Goal: Entertainment & Leisure: Consume media (video, audio)

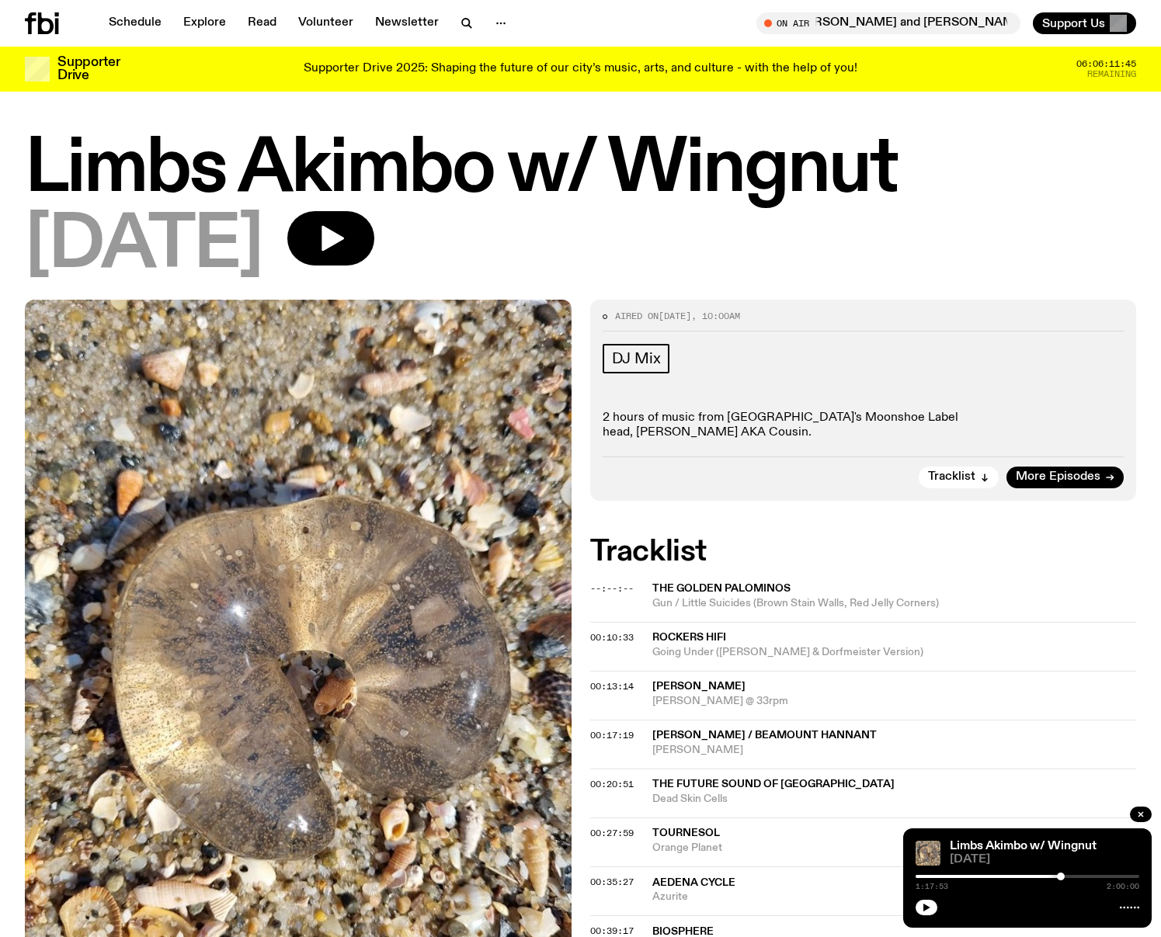
scroll to position [4, 0]
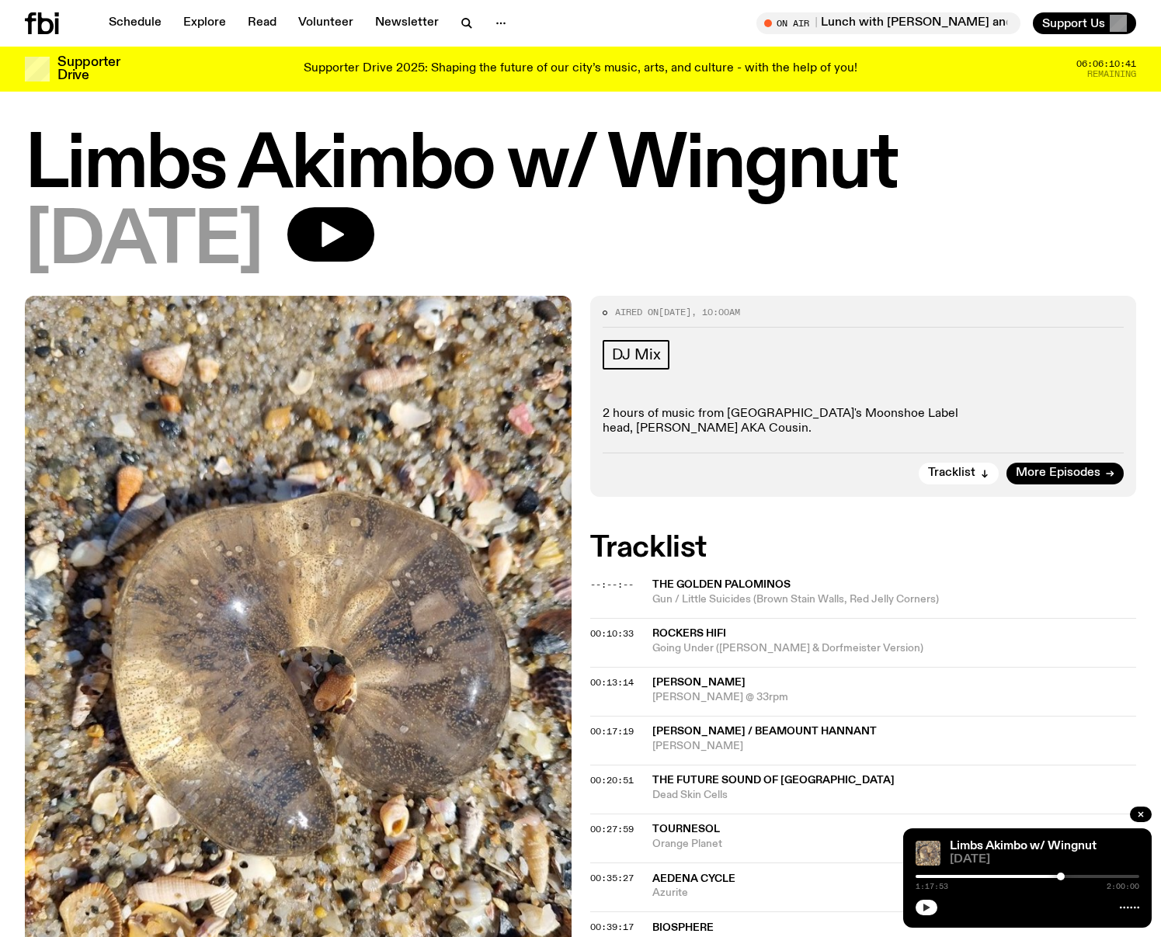
click at [930, 910] on icon "button" at bounding box center [925, 907] width 9 height 9
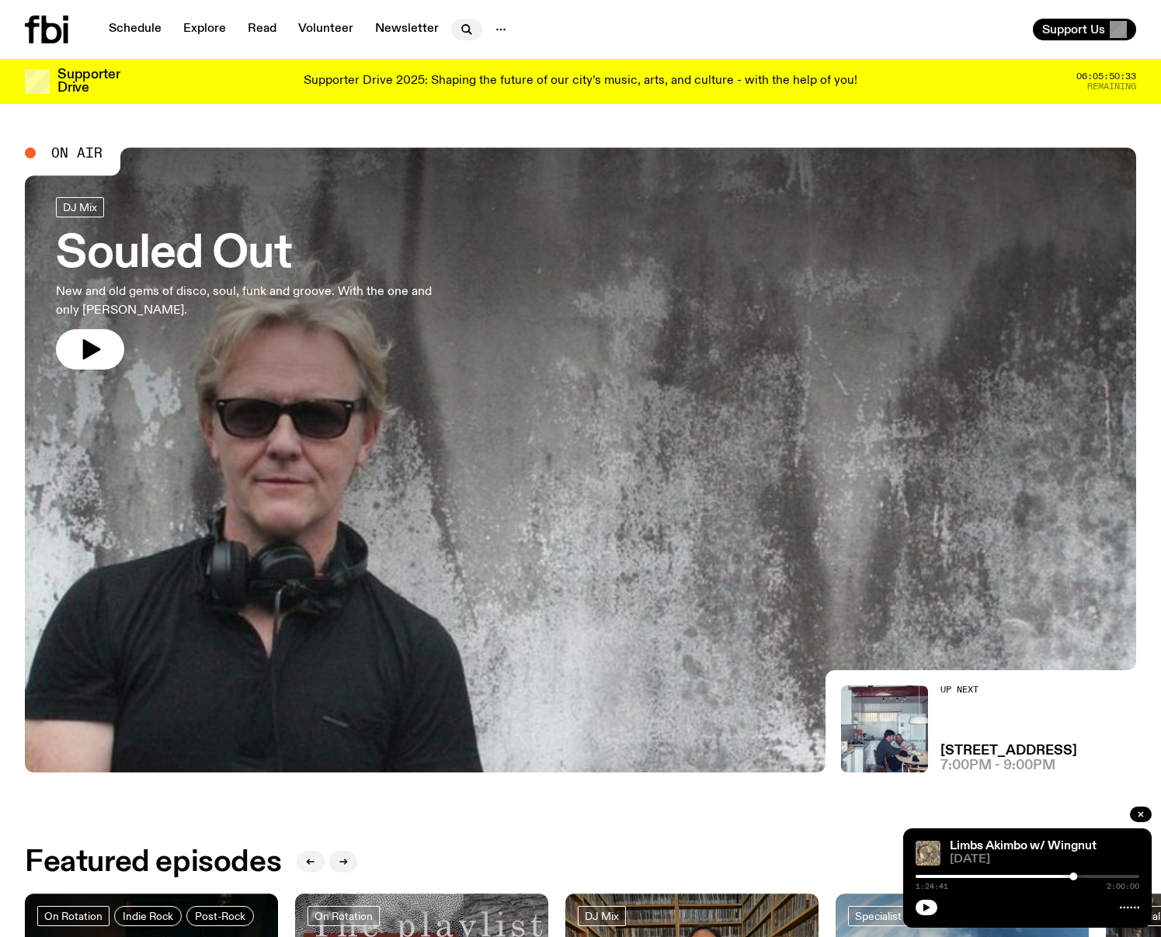
click at [468, 33] on icon "button" at bounding box center [466, 29] width 19 height 19
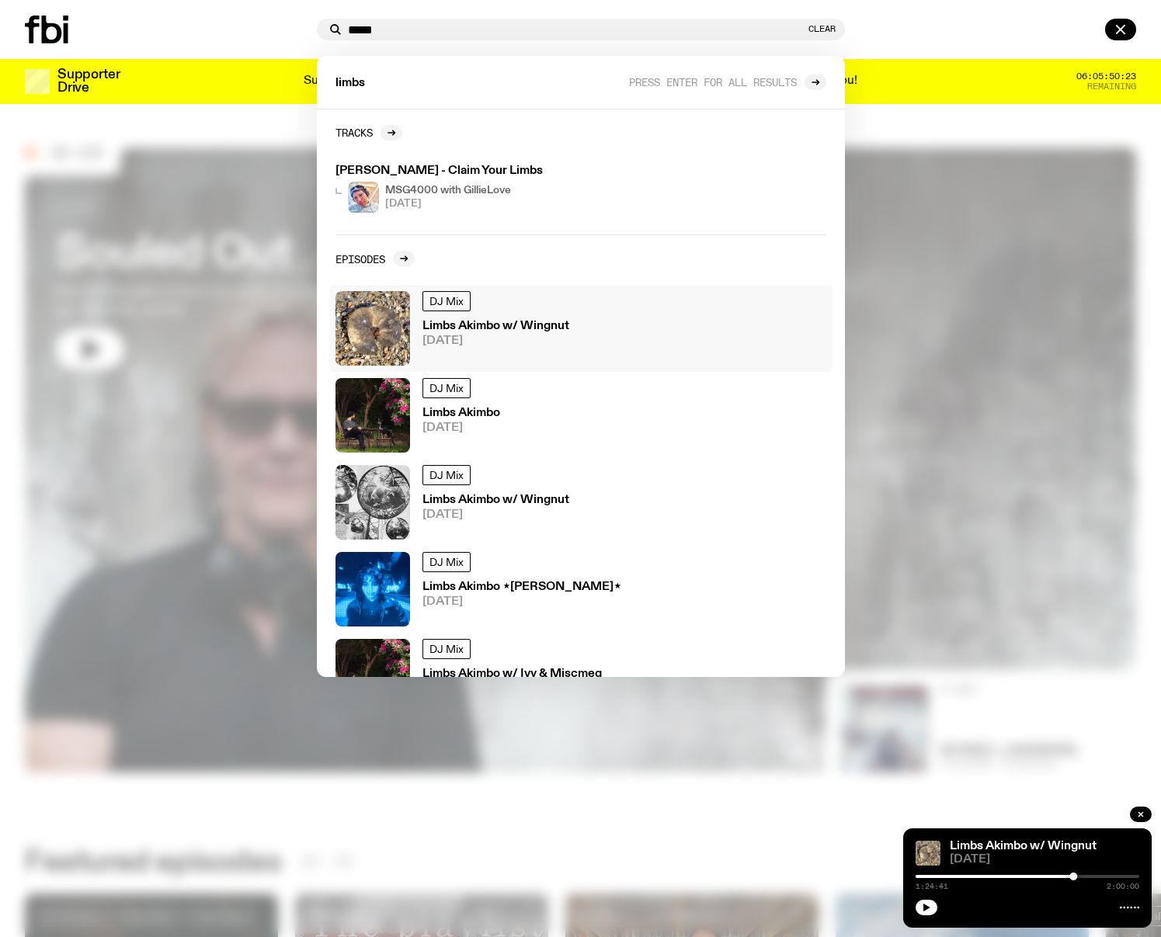
type input "*****"
click at [509, 328] on h3 "Limbs Akimbo w/ Wingnut" at bounding box center [495, 327] width 147 height 12
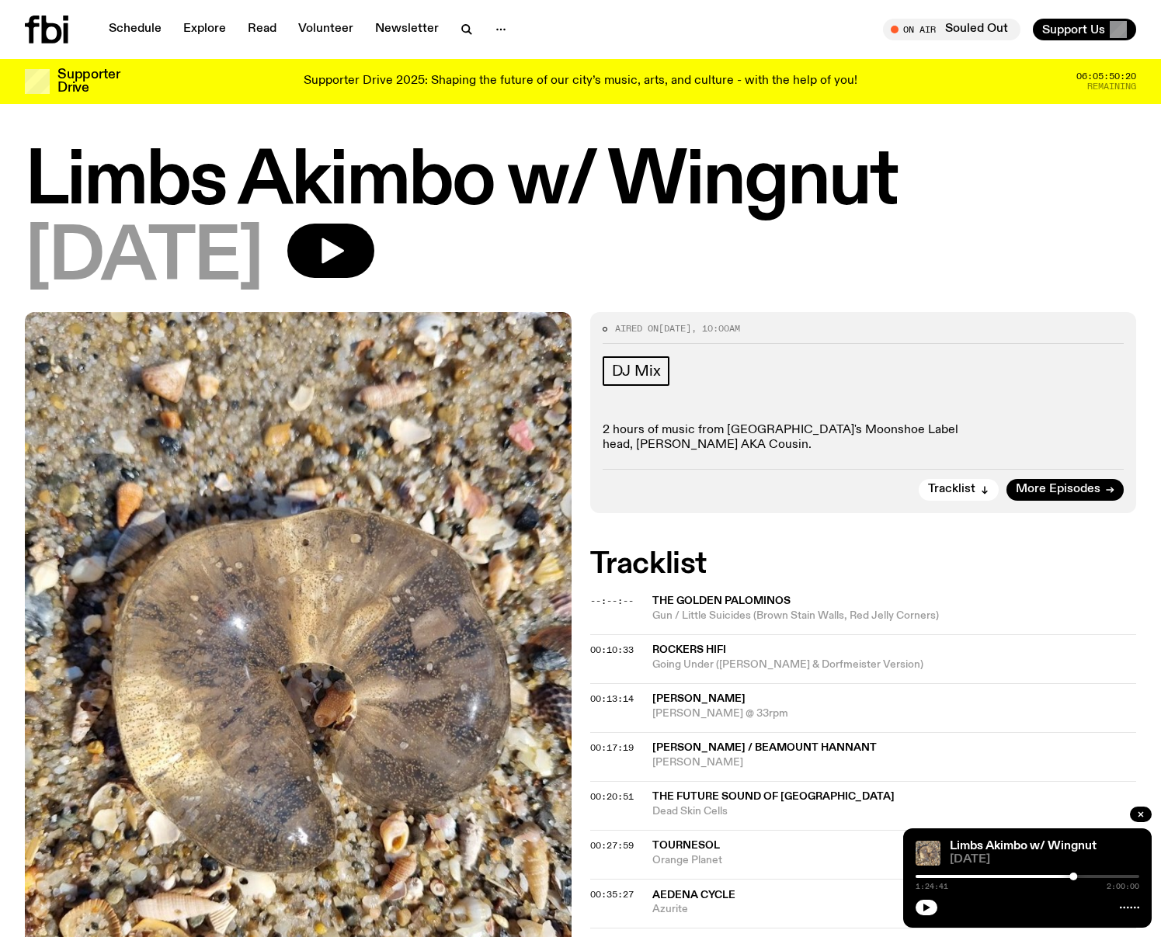
click at [150, 189] on h1 "Limbs Akimbo w/ Wingnut" at bounding box center [580, 182] width 1111 height 70
click at [1047, 484] on span "More Episodes" at bounding box center [1057, 490] width 85 height 12
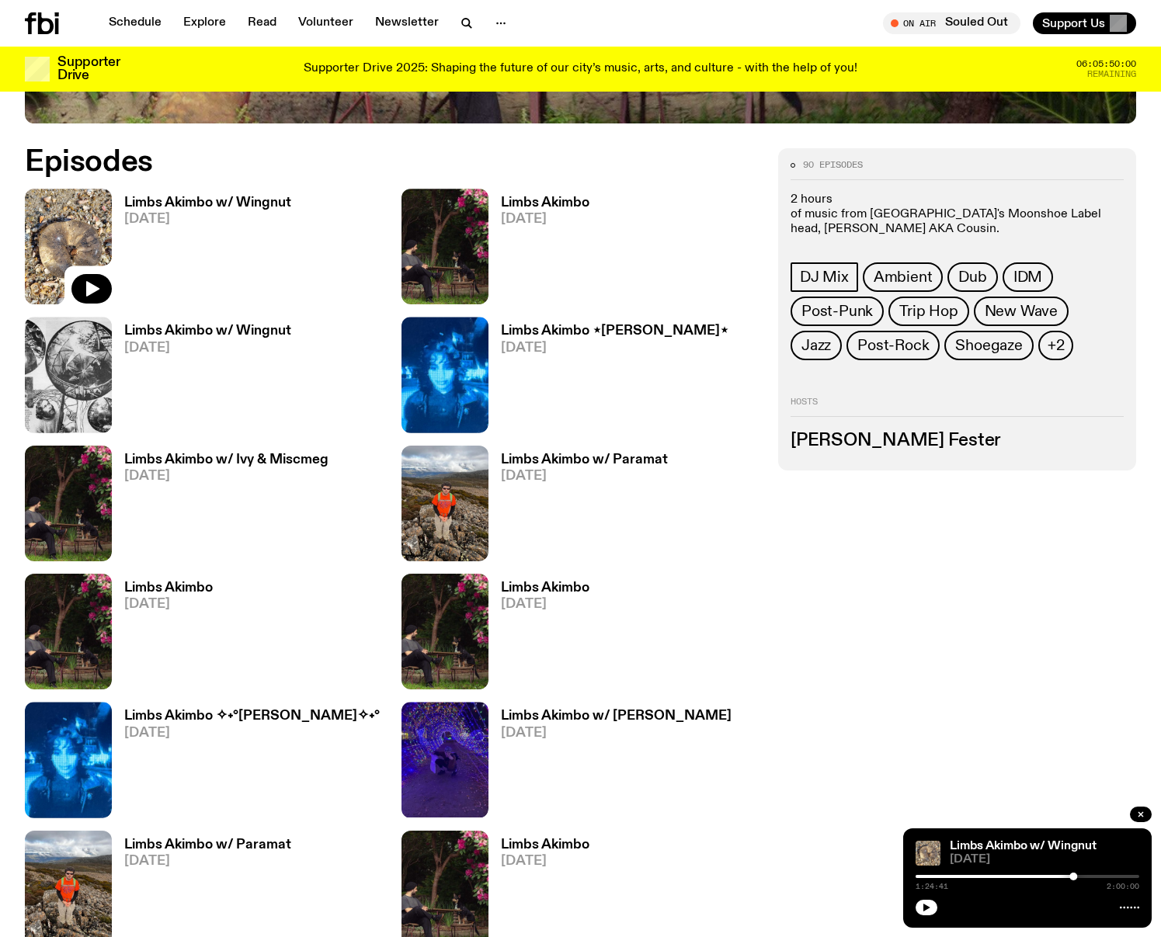
scroll to position [720, 0]
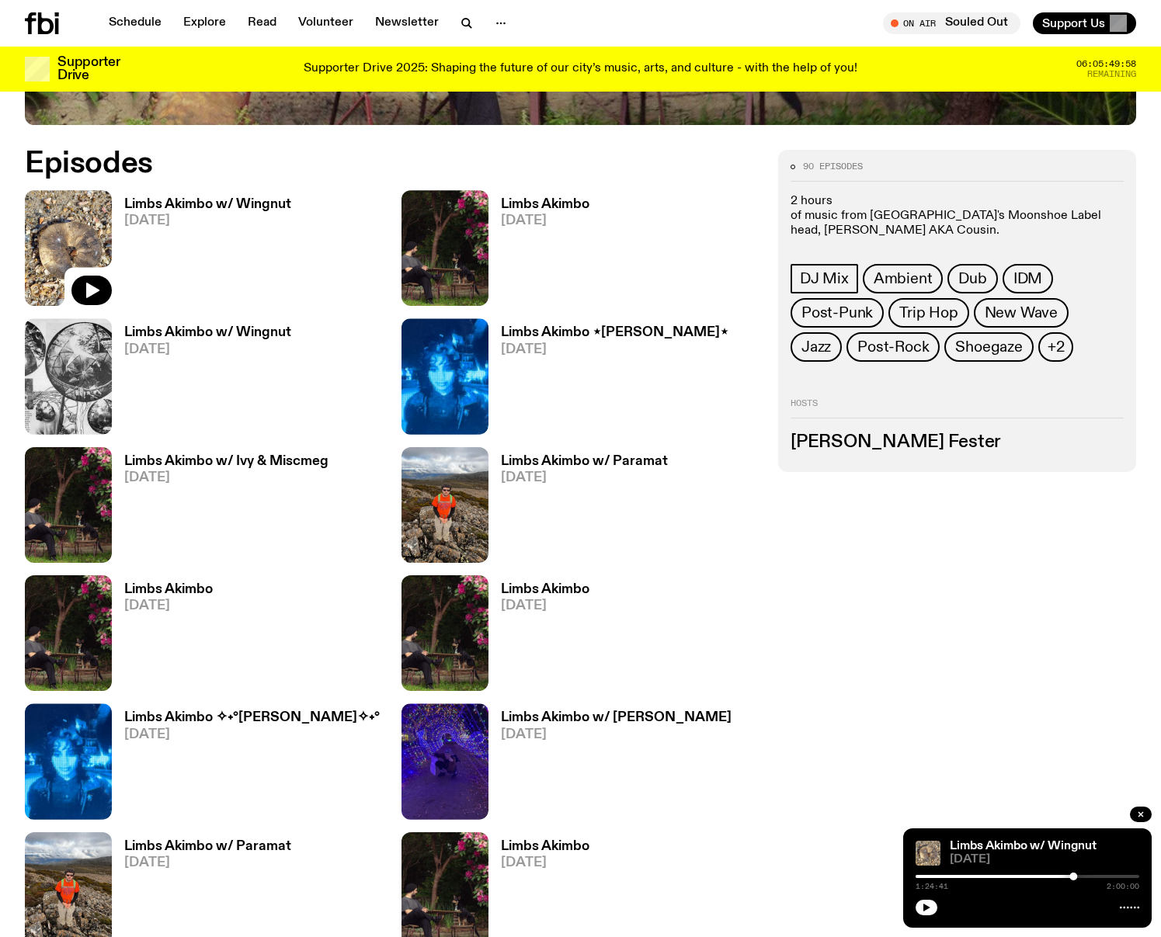
click at [552, 200] on h3 "Limbs Akimbo" at bounding box center [545, 204] width 88 height 13
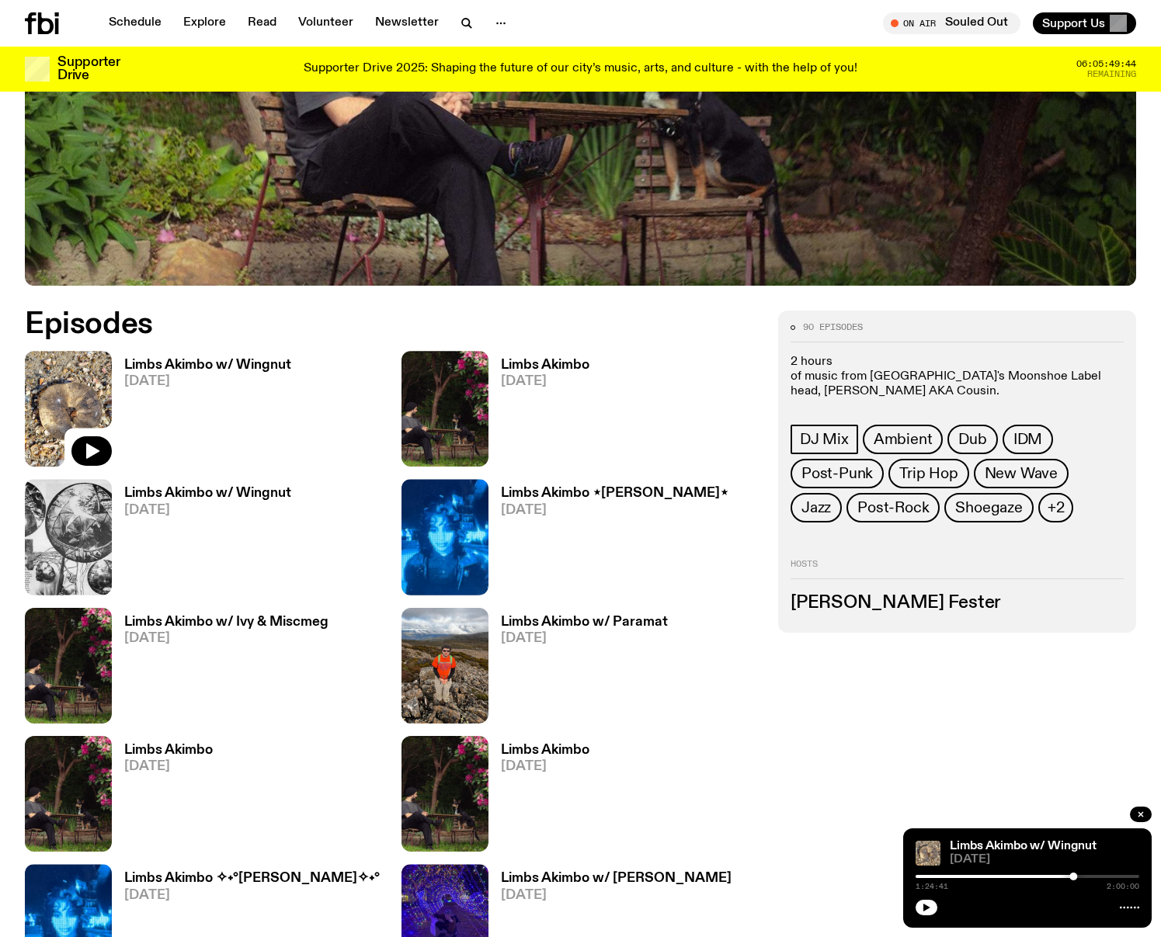
scroll to position [553, 0]
